Goal: Navigation & Orientation: Find specific page/section

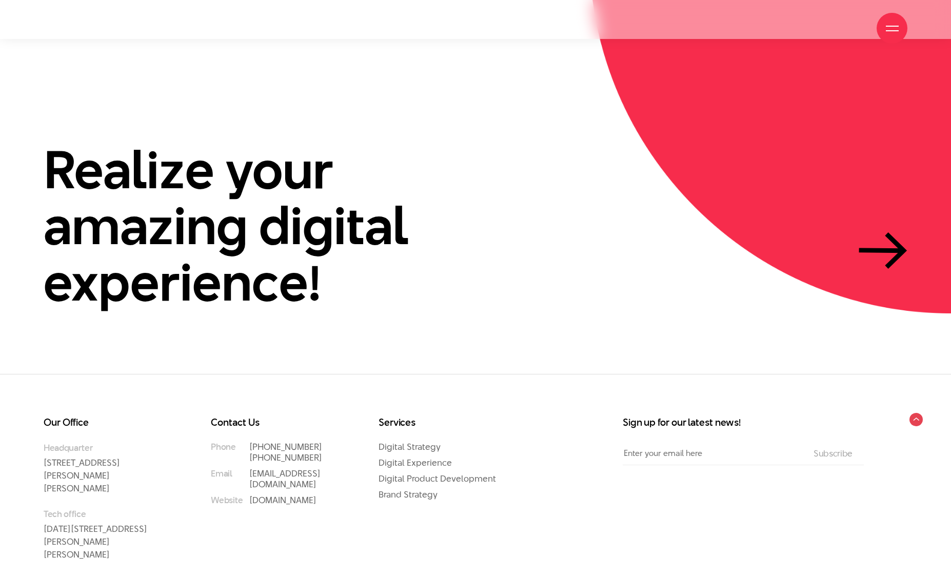
scroll to position [3242, 0]
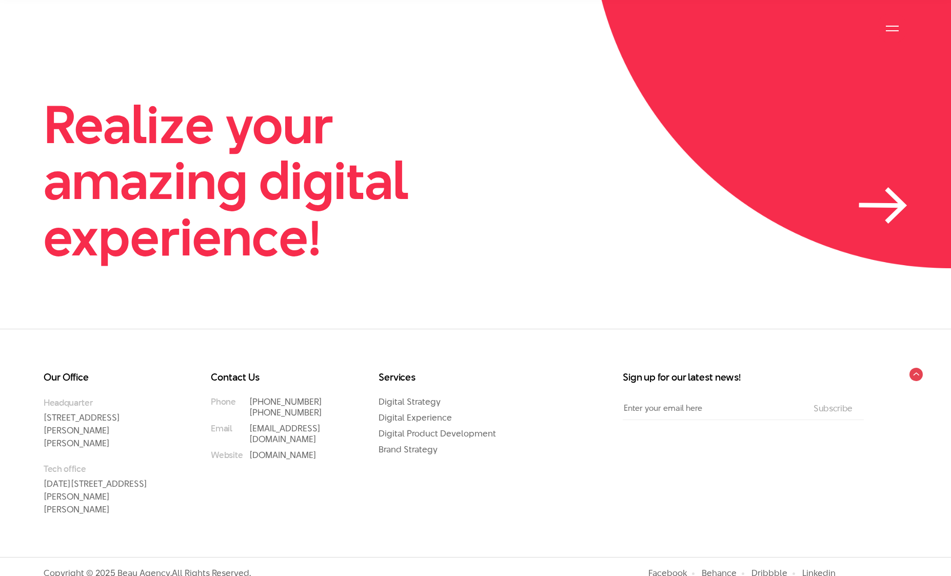
click at [159, 114] on h2 "Realize your amazing digital experience!" at bounding box center [274, 180] width 461 height 168
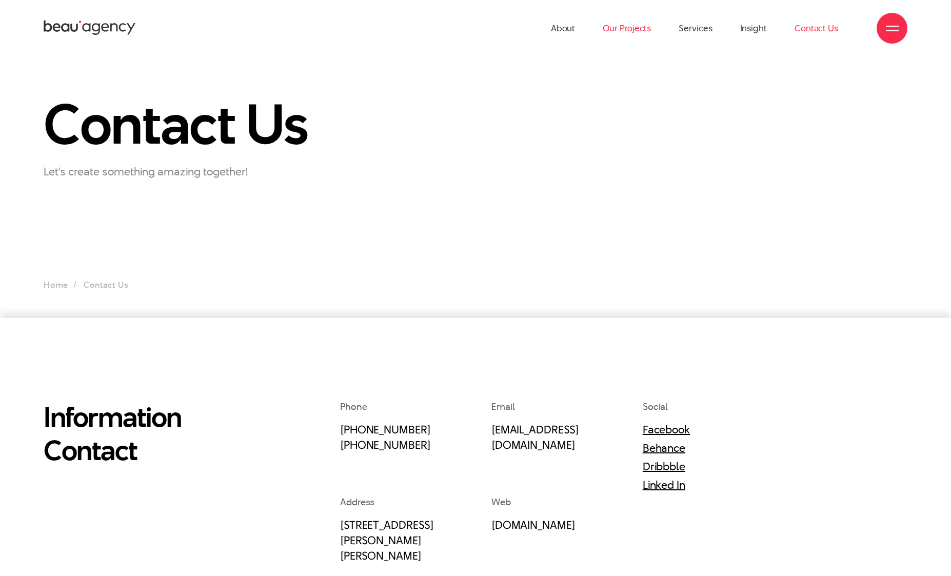
click at [620, 32] on link "Our Projects" at bounding box center [626, 28] width 48 height 56
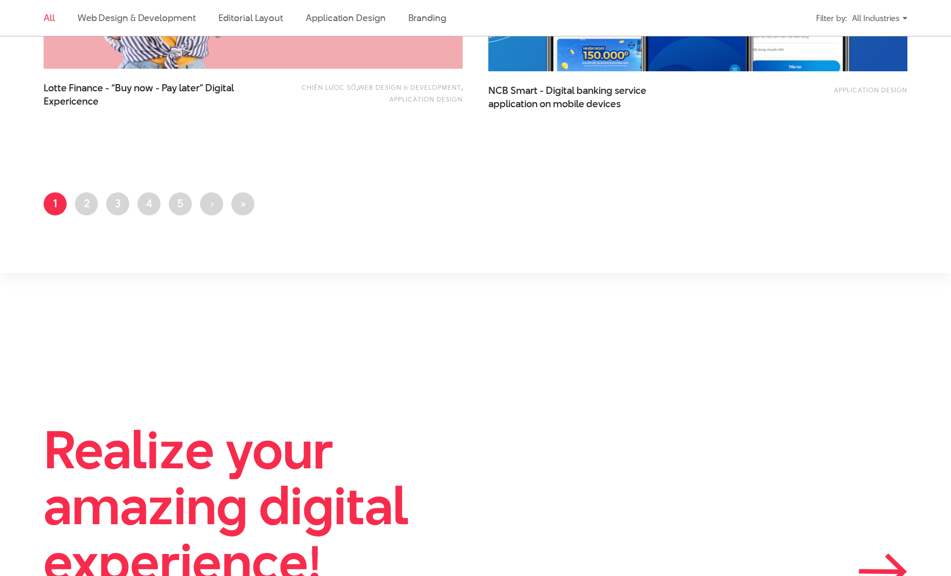
scroll to position [2826, 0]
